Goal: Information Seeking & Learning: Learn about a topic

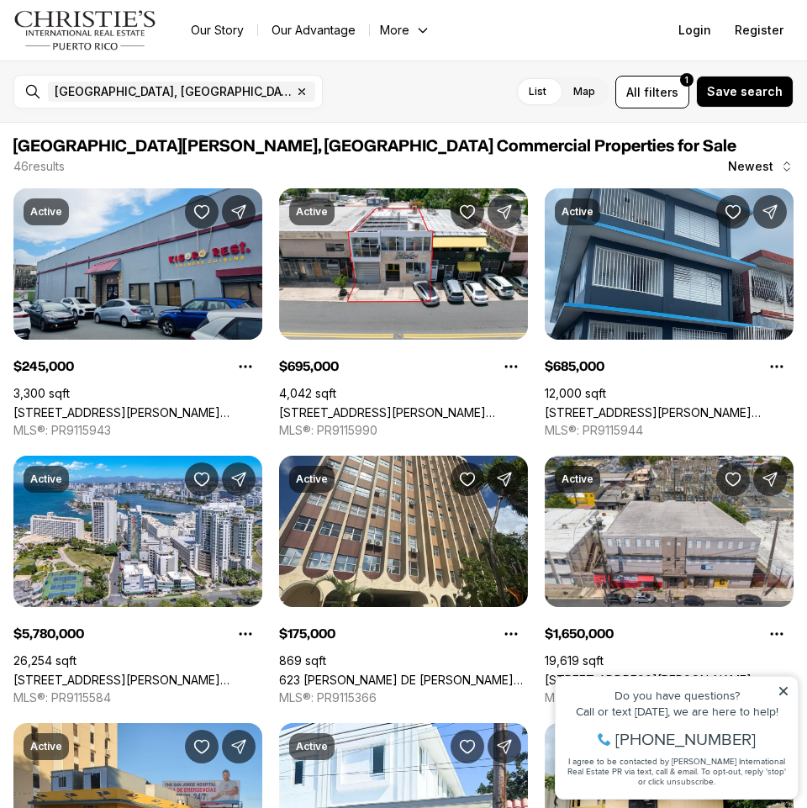
click at [780, 689] on icon at bounding box center [784, 691] width 12 height 12
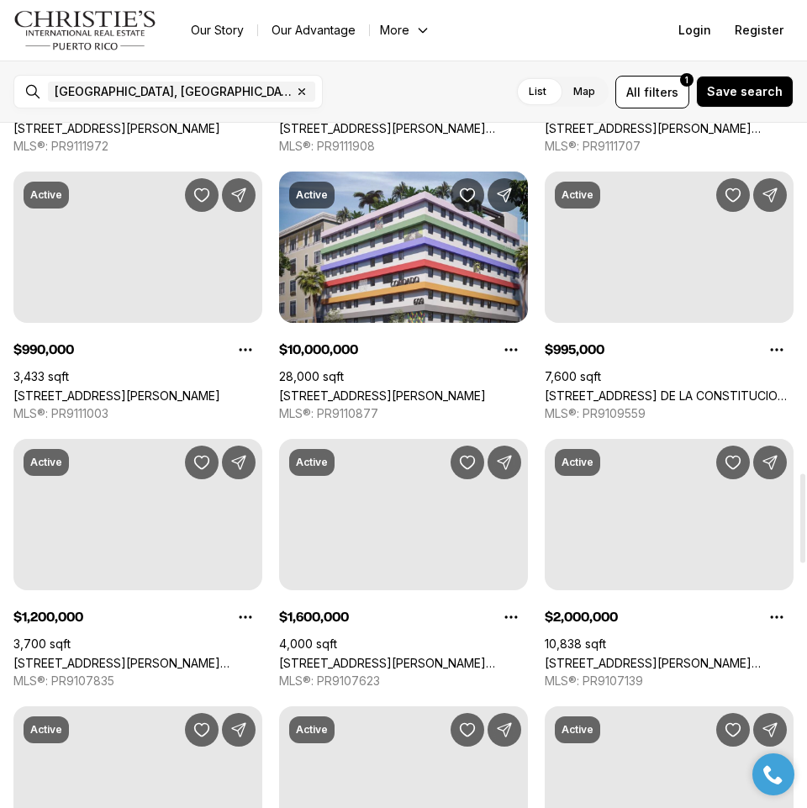
scroll to position [2774, 0]
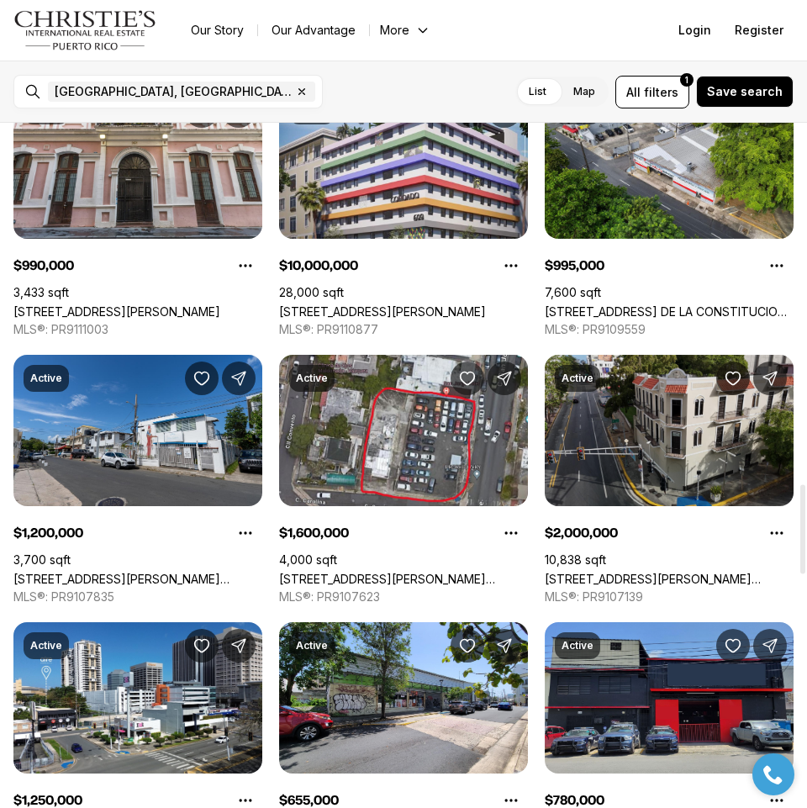
click at [707, 572] on link "[STREET_ADDRESS][PERSON_NAME][PERSON_NAME][PERSON_NAME]" at bounding box center [669, 579] width 249 height 14
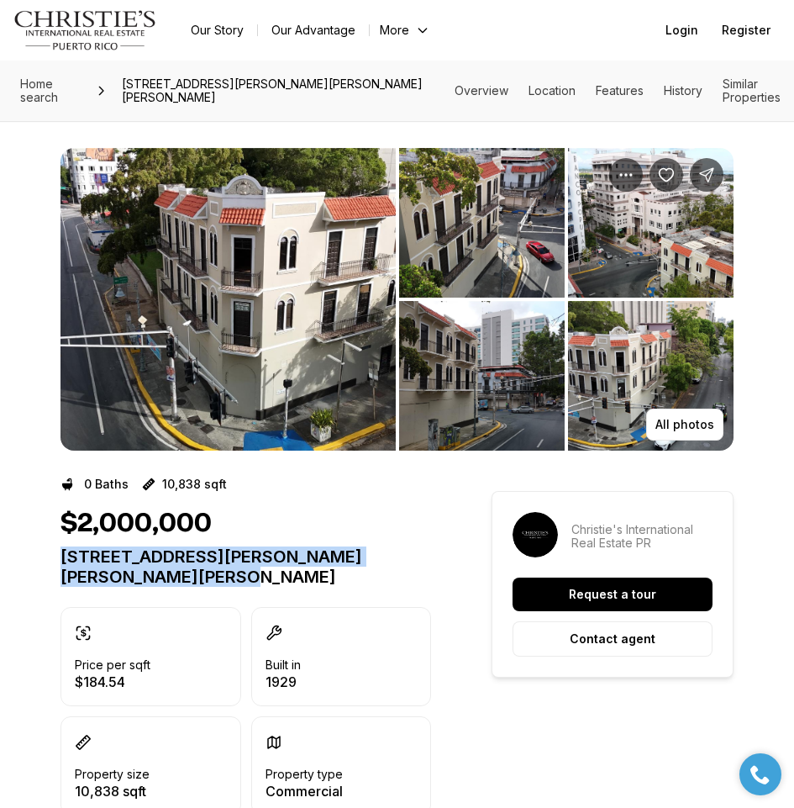
drag, startPoint x: 61, startPoint y: 554, endPoint x: 237, endPoint y: 588, distance: 179.7
click at [237, 588] on div "$2,000,000 [STREET_ADDRESS][PERSON_NAME][PERSON_NAME][PERSON_NAME] Price per sq…" at bounding box center [246, 662] width 371 height 308
copy p "[STREET_ADDRESS][PERSON_NAME][PERSON_NAME][PERSON_NAME]"
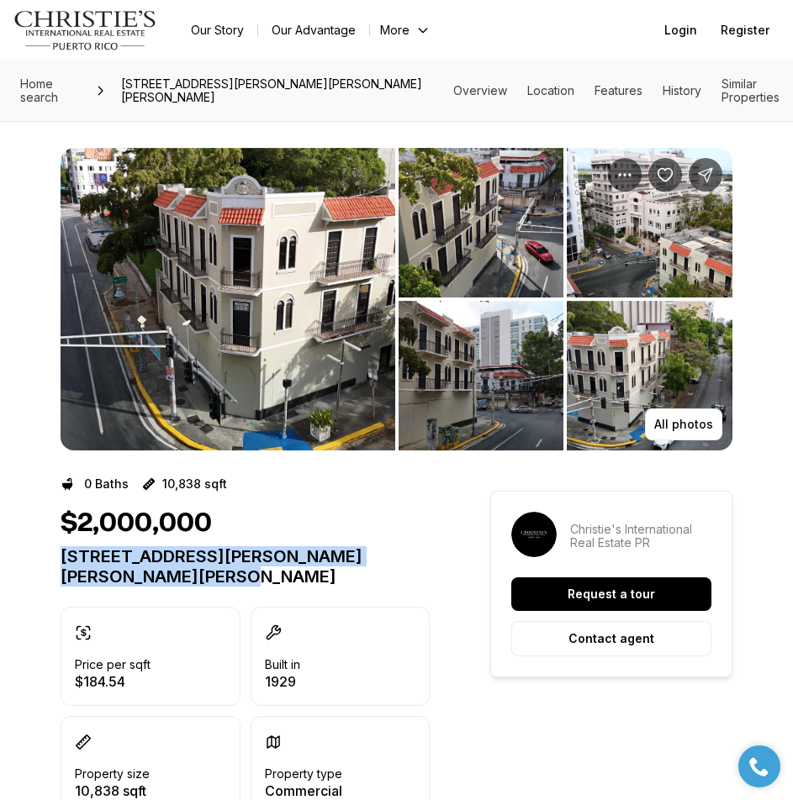
click at [279, 360] on img "View image gallery" at bounding box center [228, 299] width 335 height 303
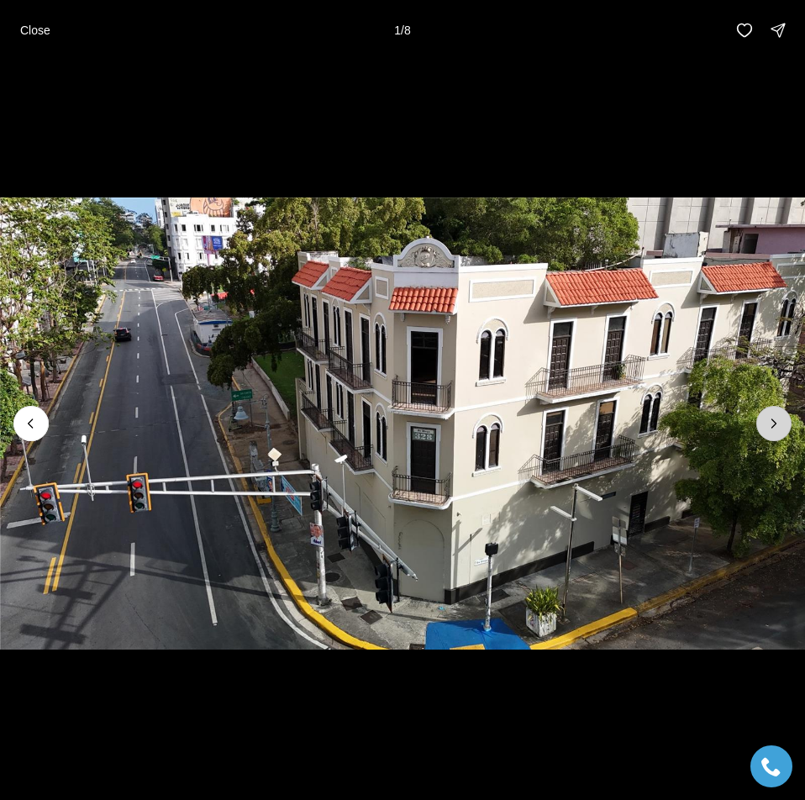
click at [772, 423] on icon "Next slide" at bounding box center [774, 423] width 17 height 17
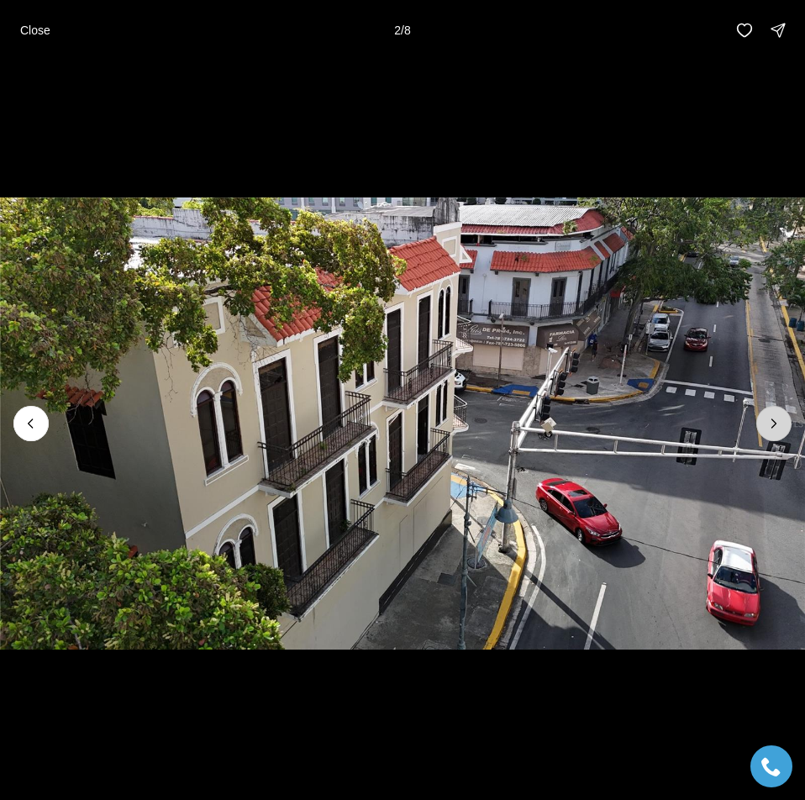
click at [772, 423] on icon "Next slide" at bounding box center [774, 423] width 17 height 17
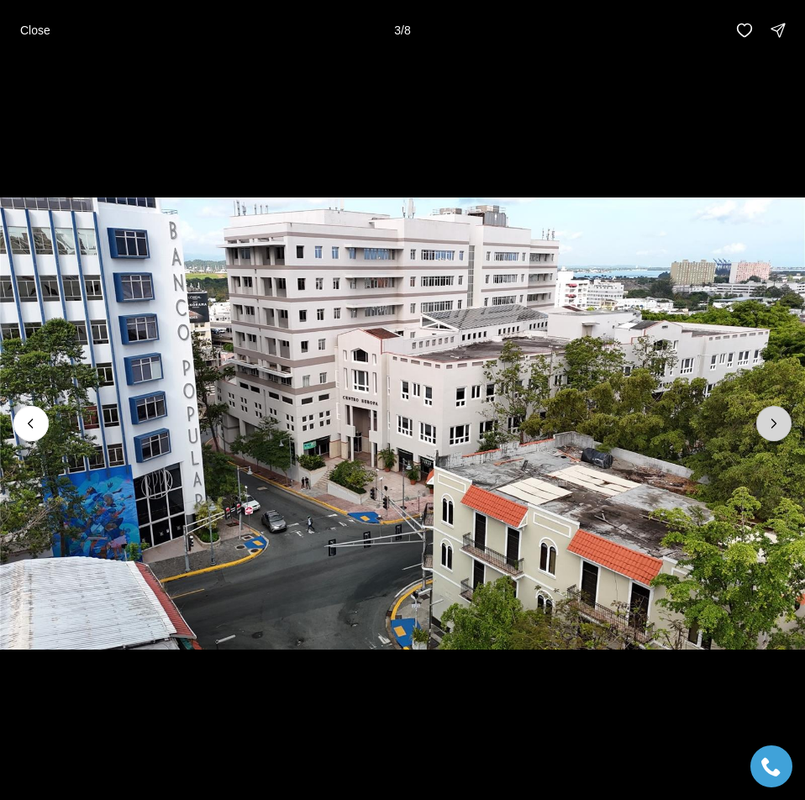
click at [772, 423] on icon "Next slide" at bounding box center [774, 423] width 17 height 17
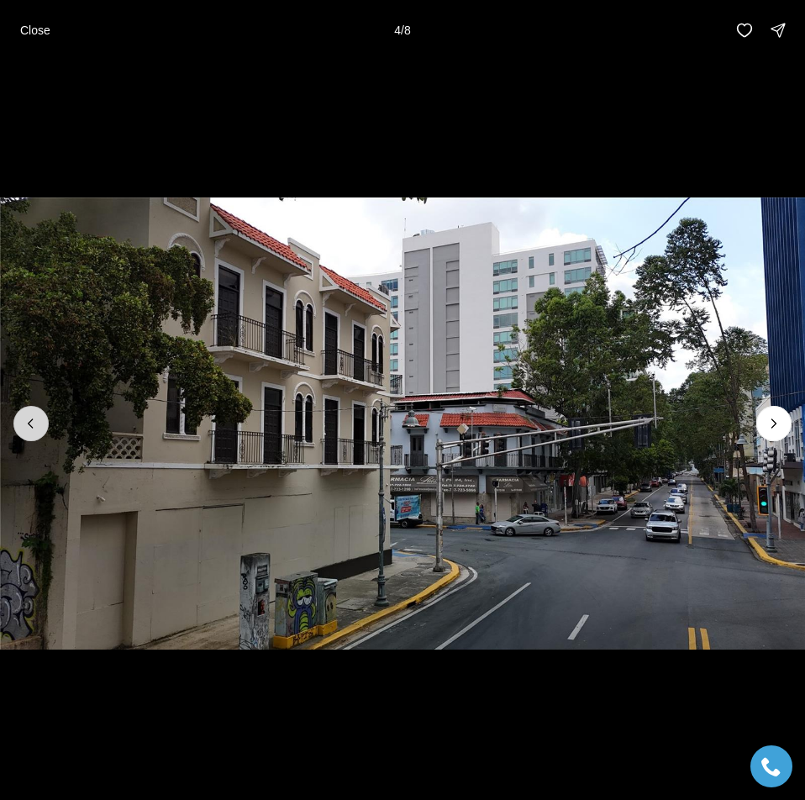
click at [33, 431] on icon "Previous slide" at bounding box center [31, 423] width 17 height 17
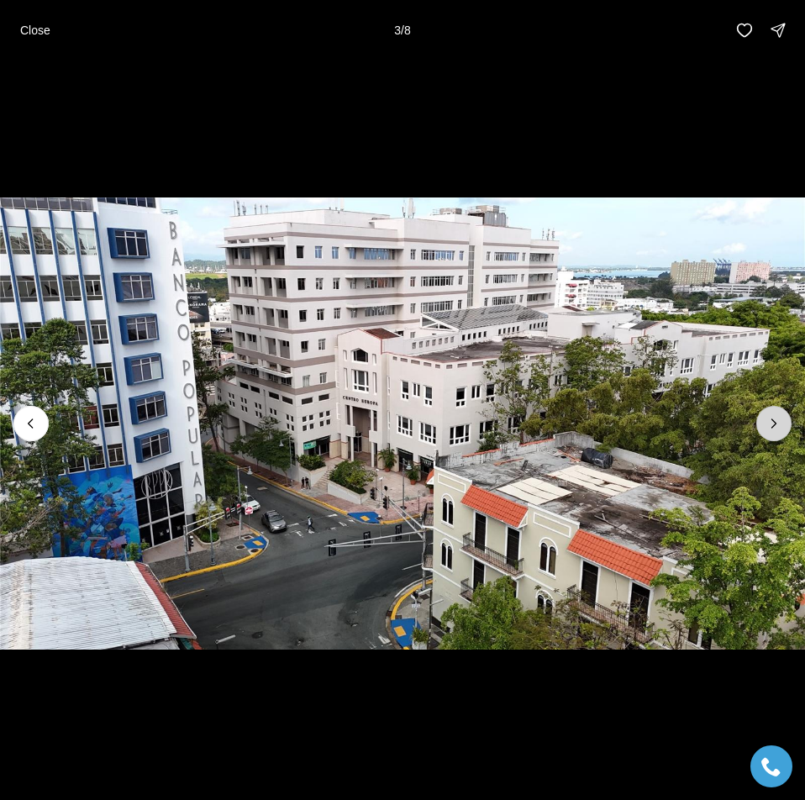
click at [768, 430] on icon "Next slide" at bounding box center [774, 423] width 17 height 17
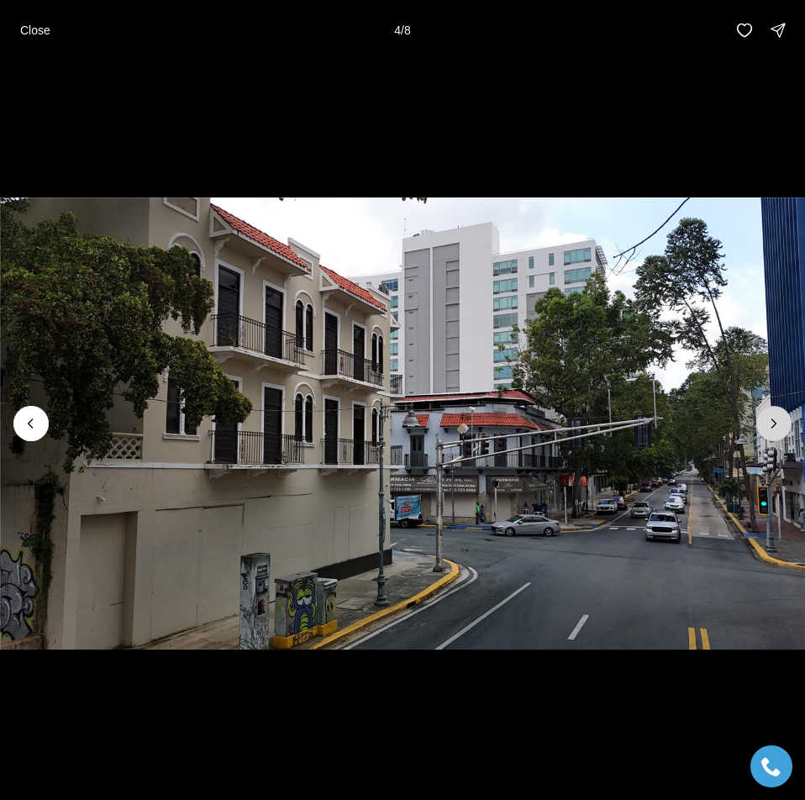
click at [768, 430] on icon "Next slide" at bounding box center [774, 423] width 17 height 17
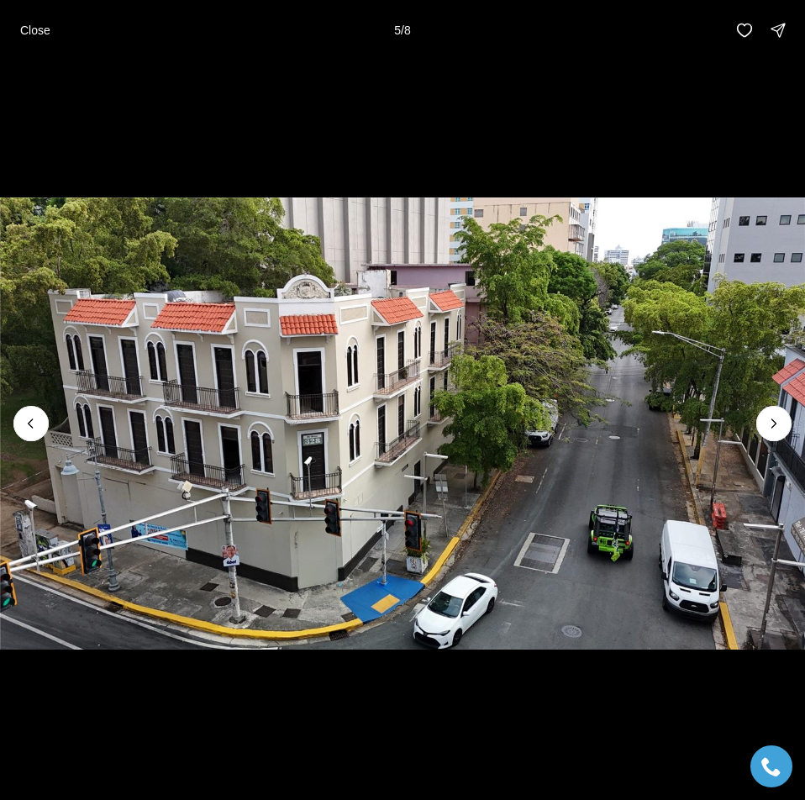
click at [604, 508] on img "5 of 8" at bounding box center [402, 424] width 805 height 560
click at [778, 420] on icon "Next slide" at bounding box center [774, 423] width 17 height 17
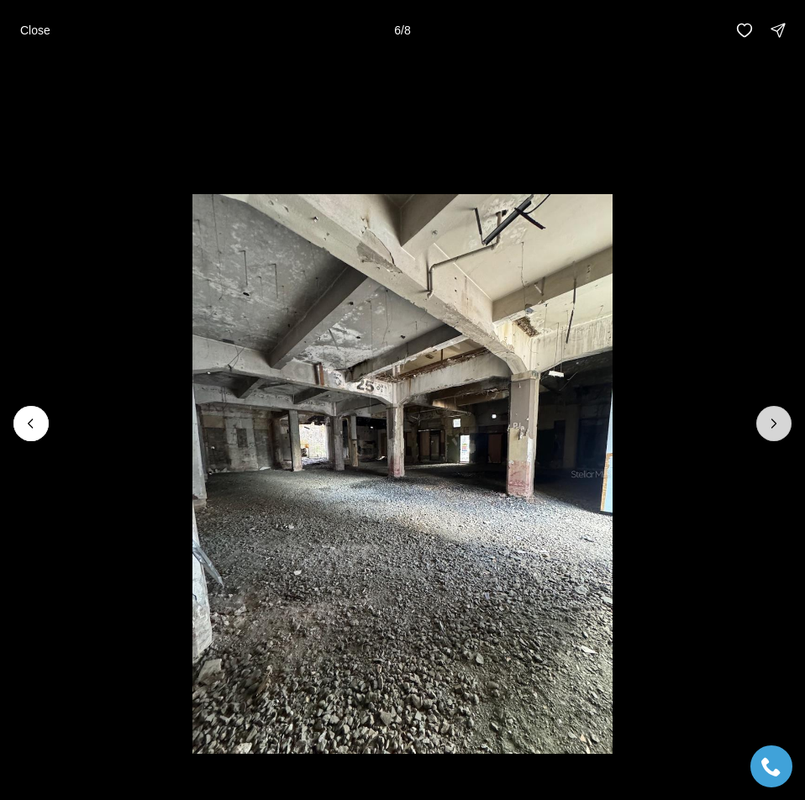
click at [771, 438] on button "Next slide" at bounding box center [774, 423] width 35 height 35
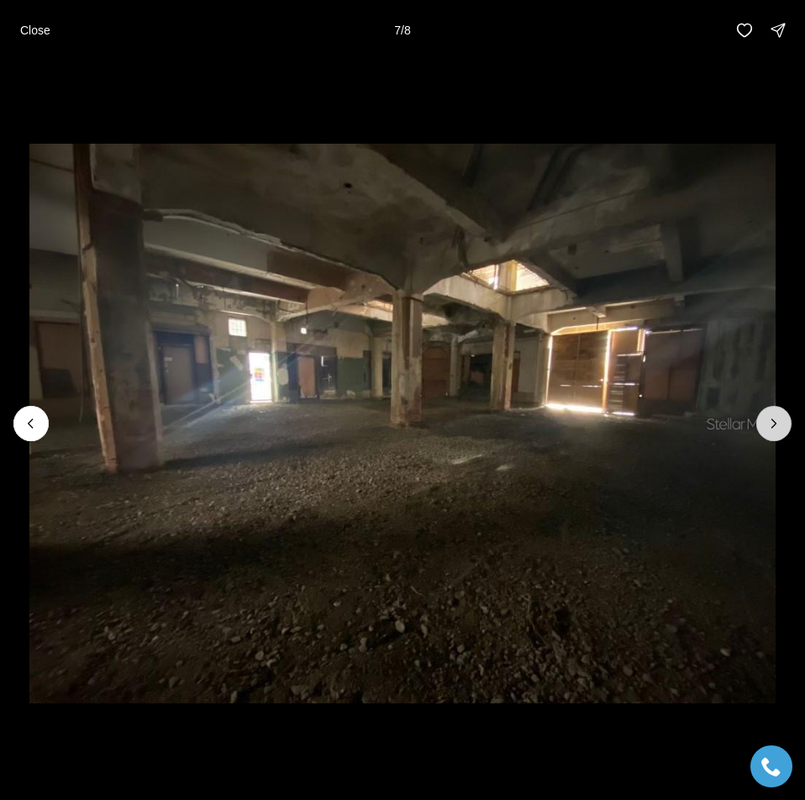
click at [774, 427] on icon "Next slide" at bounding box center [774, 423] width 17 height 17
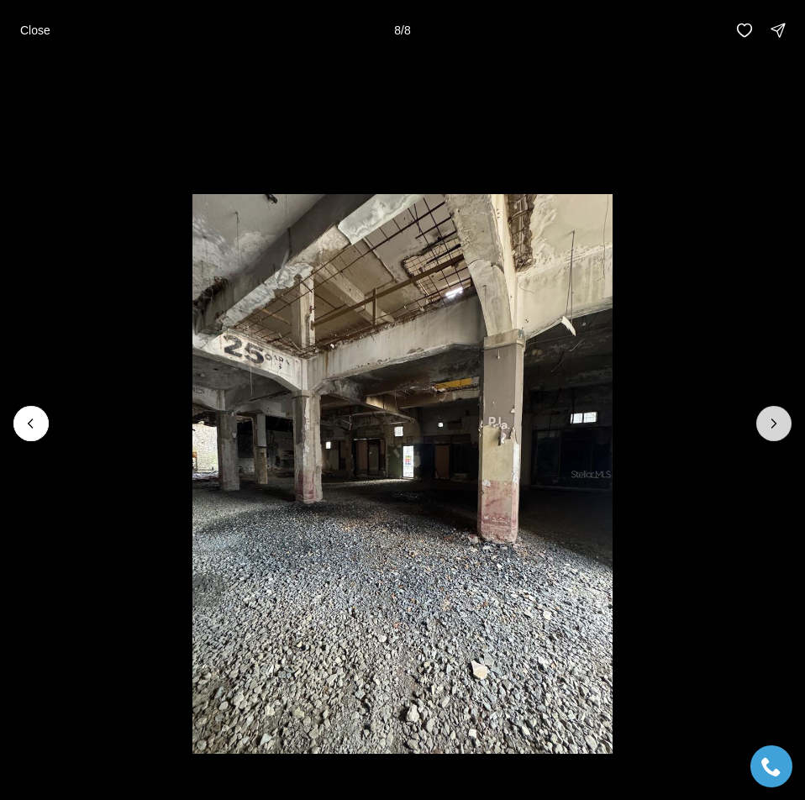
click at [774, 427] on div at bounding box center [774, 423] width 35 height 35
click at [20, 427] on button "Previous slide" at bounding box center [30, 423] width 35 height 35
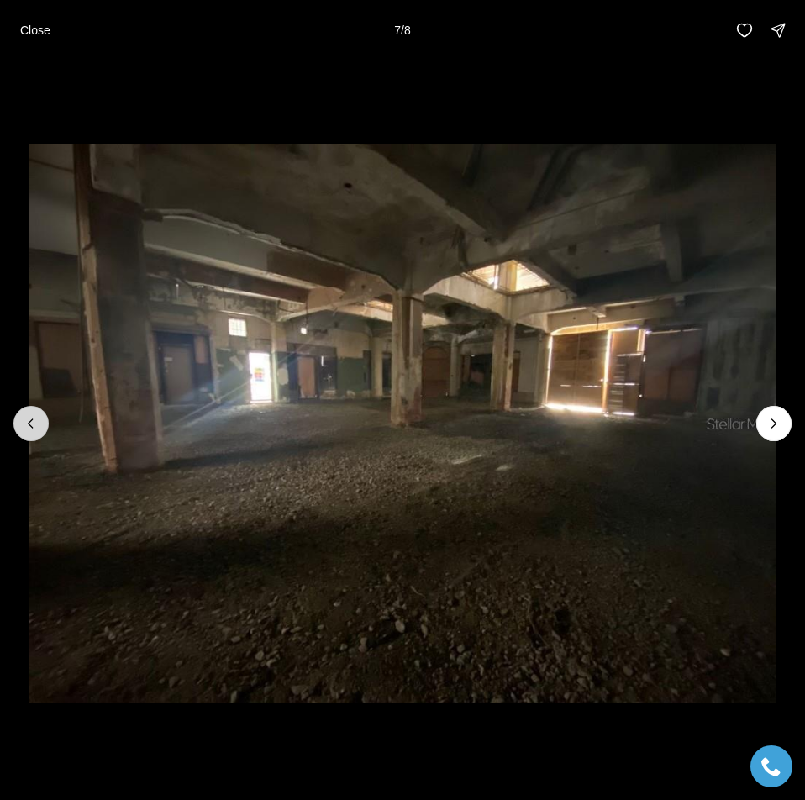
click at [20, 427] on button "Previous slide" at bounding box center [30, 423] width 35 height 35
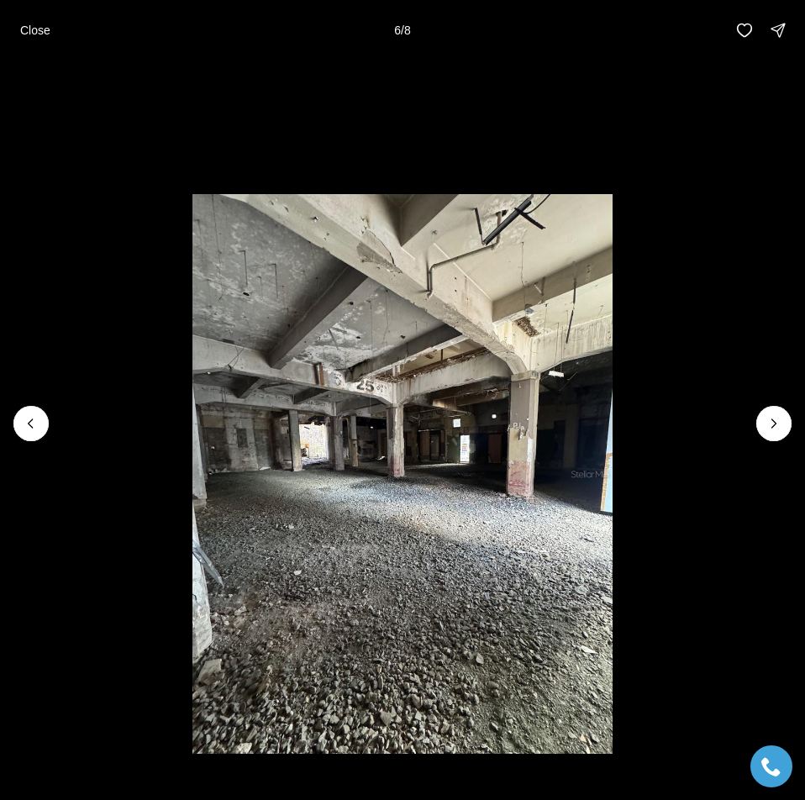
click at [788, 438] on li "6 of 8" at bounding box center [402, 424] width 805 height 726
click at [778, 425] on icon "Next slide" at bounding box center [774, 423] width 17 height 17
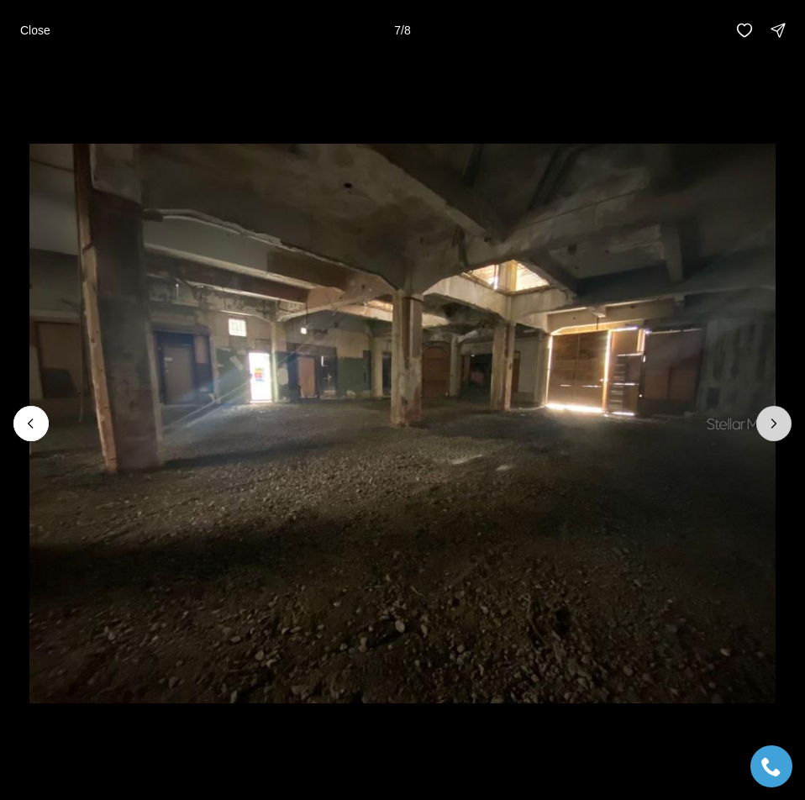
click at [778, 425] on icon "Next slide" at bounding box center [774, 423] width 17 height 17
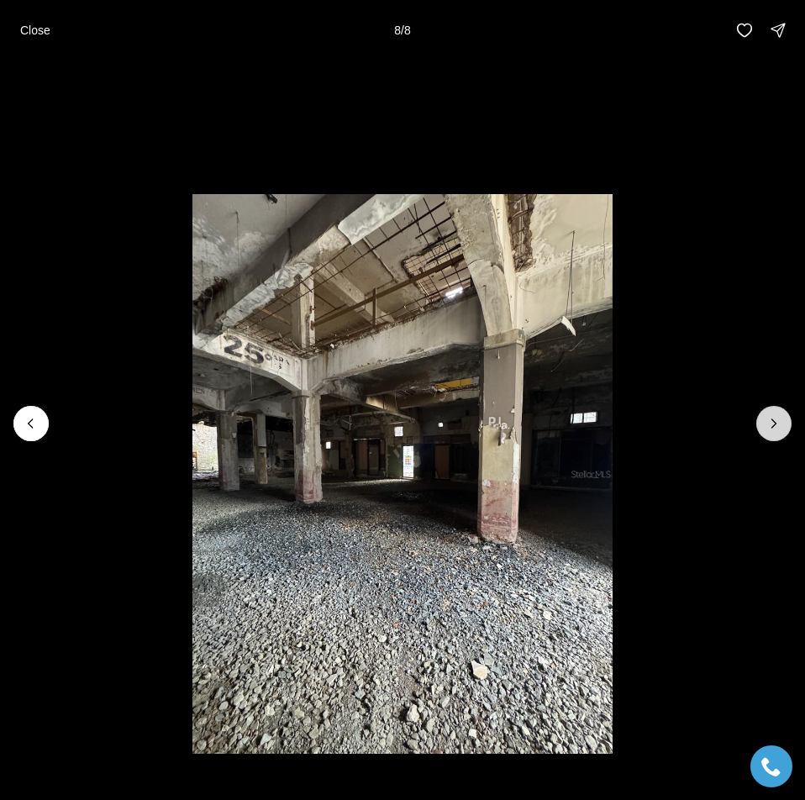
click at [778, 425] on div at bounding box center [774, 423] width 35 height 35
click at [37, 36] on p "Close" at bounding box center [35, 30] width 30 height 13
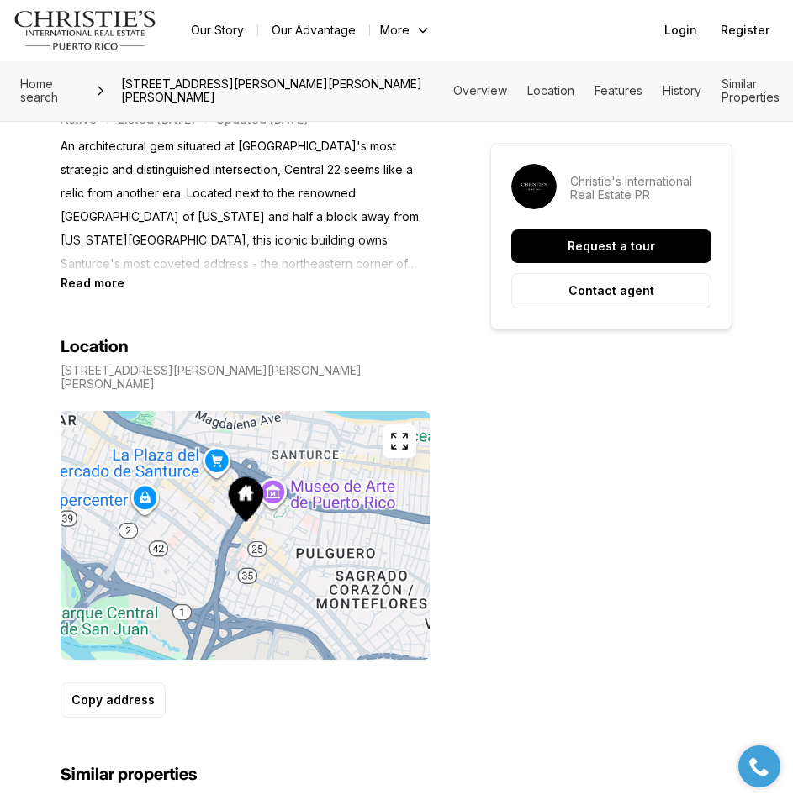
scroll to position [841, 0]
